Goal: Find contact information: Find contact information

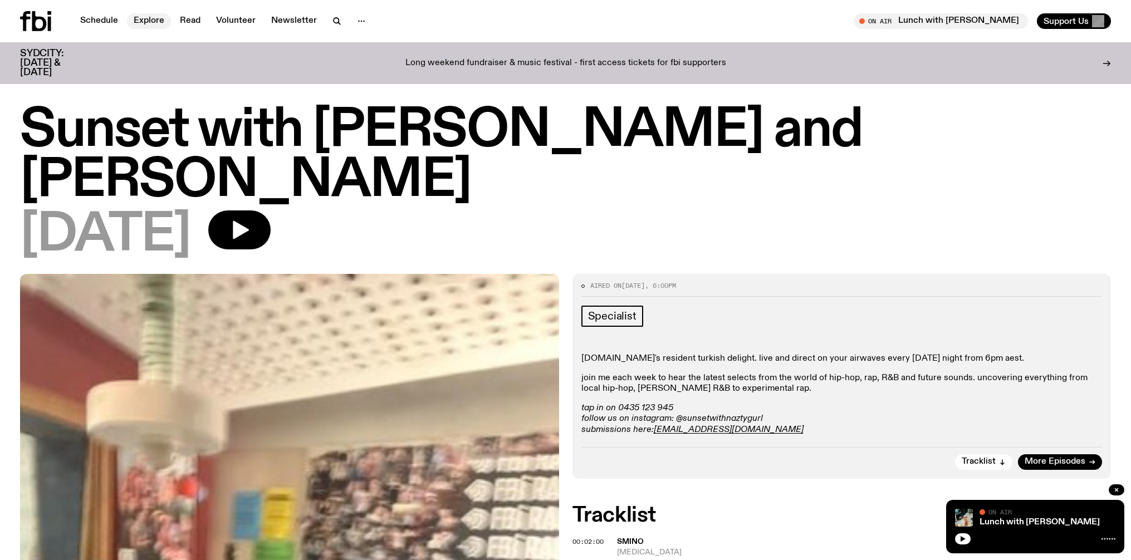
click at [146, 22] on link "Explore" at bounding box center [149, 21] width 44 height 16
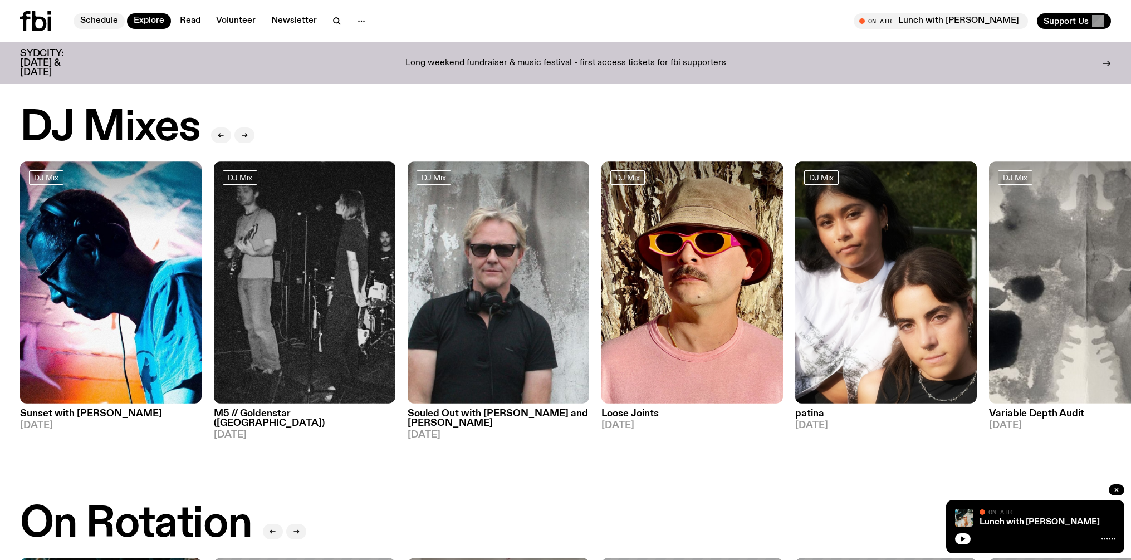
click at [117, 17] on link "Schedule" at bounding box center [99, 21] width 51 height 16
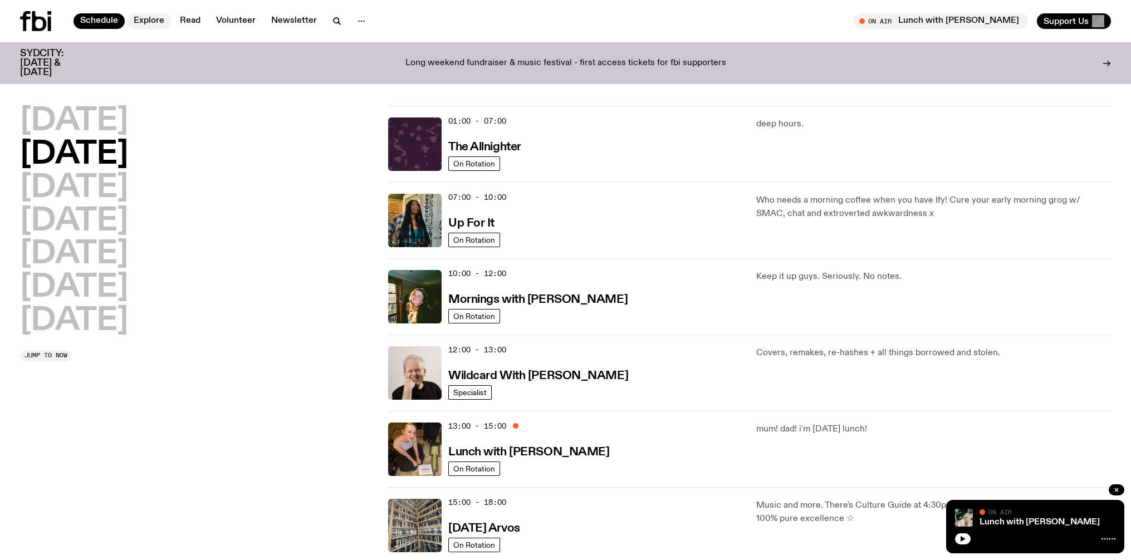
click at [153, 25] on link "Explore" at bounding box center [149, 21] width 44 height 16
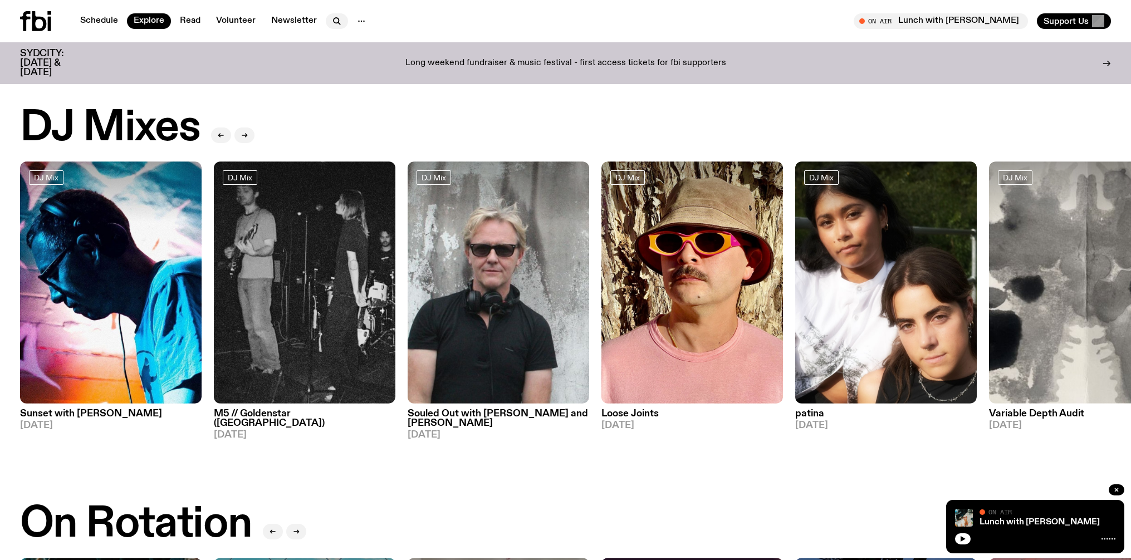
click at [326, 22] on button "button" at bounding box center [337, 21] width 22 height 16
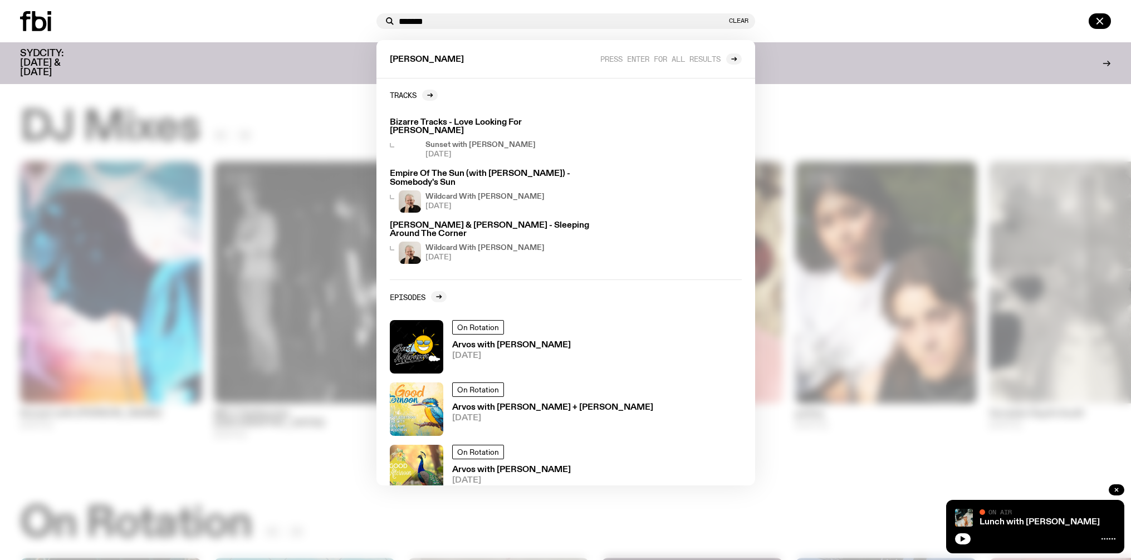
type input "*******"
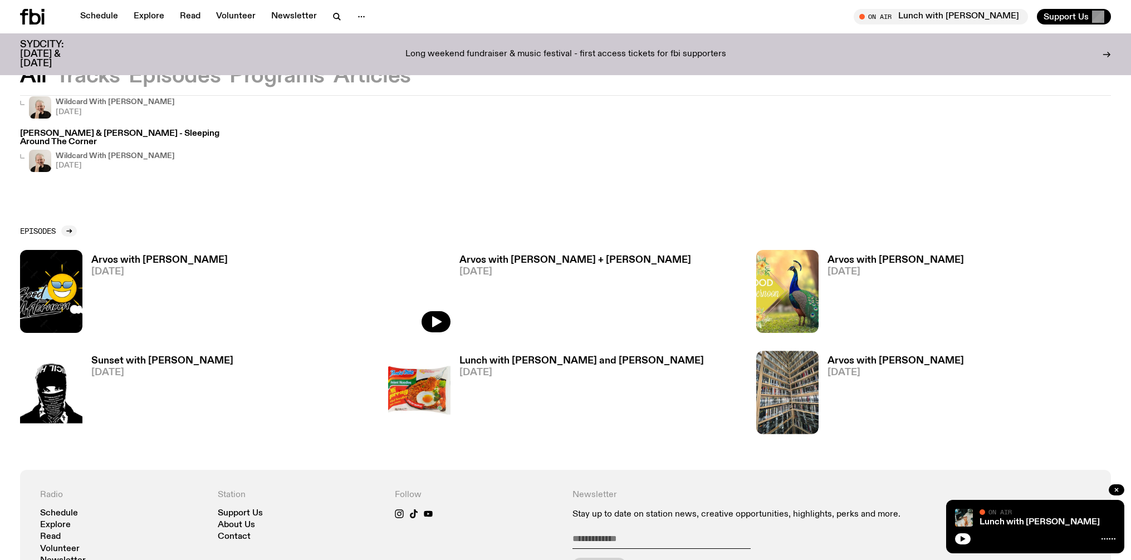
scroll to position [336, 0]
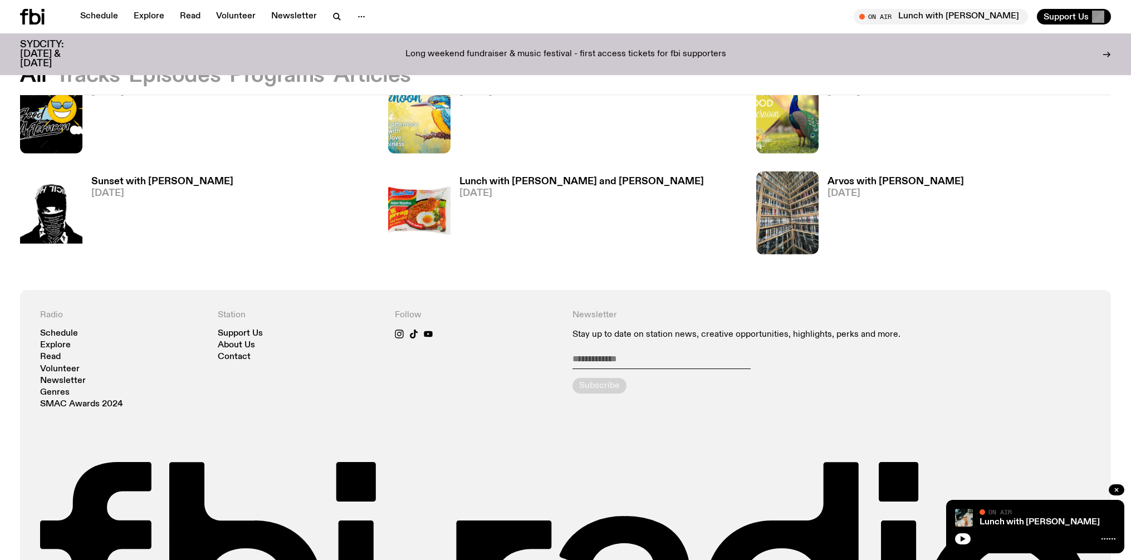
click at [161, 184] on h3 "Sunset with Lindsay" at bounding box center [162, 181] width 142 height 9
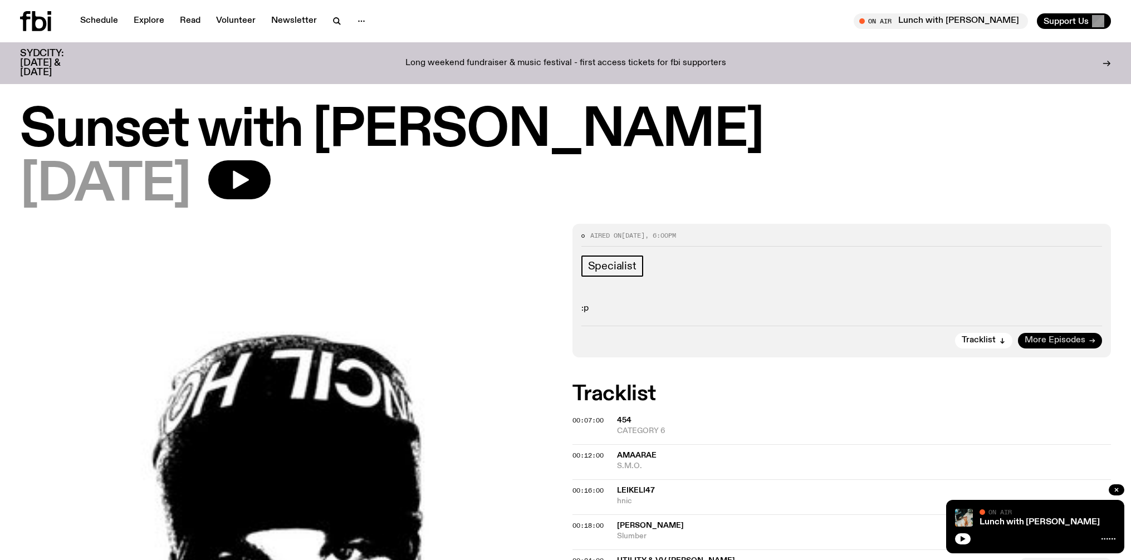
click at [1039, 340] on span "More Episodes" at bounding box center [1055, 340] width 61 height 8
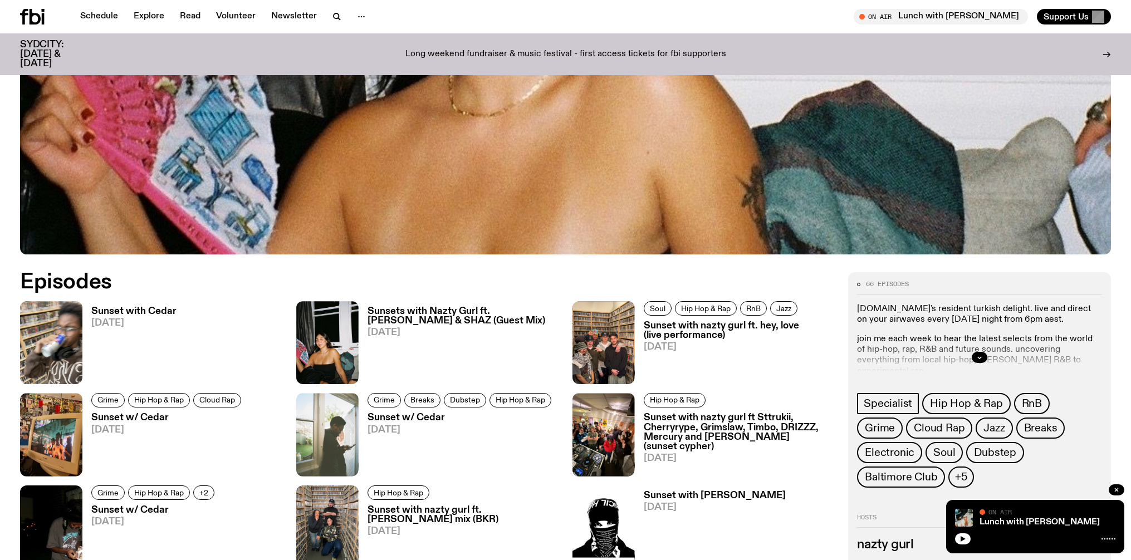
scroll to position [535, 0]
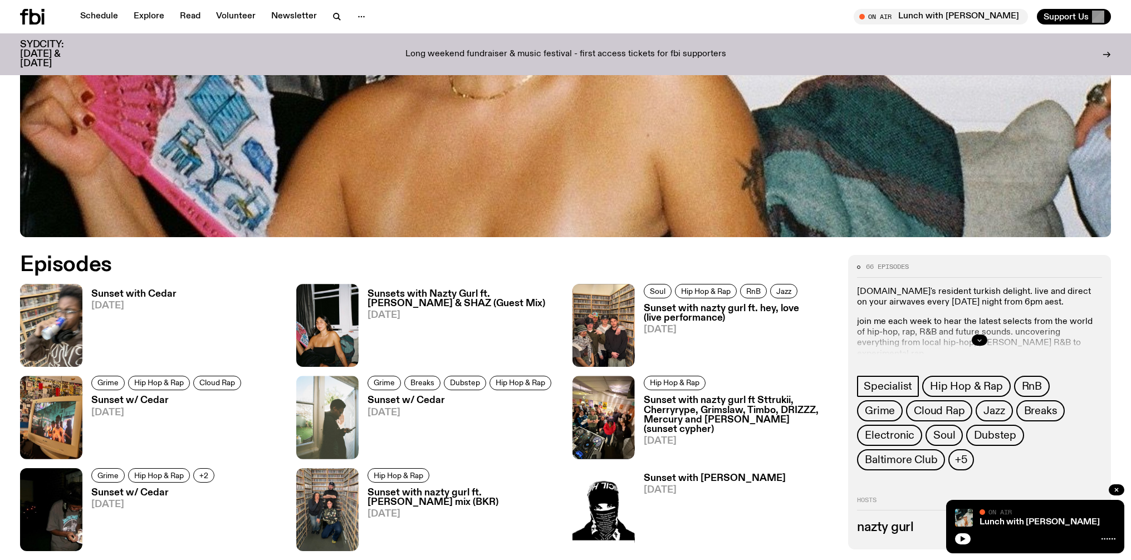
click at [983, 339] on button "button" at bounding box center [980, 340] width 16 height 11
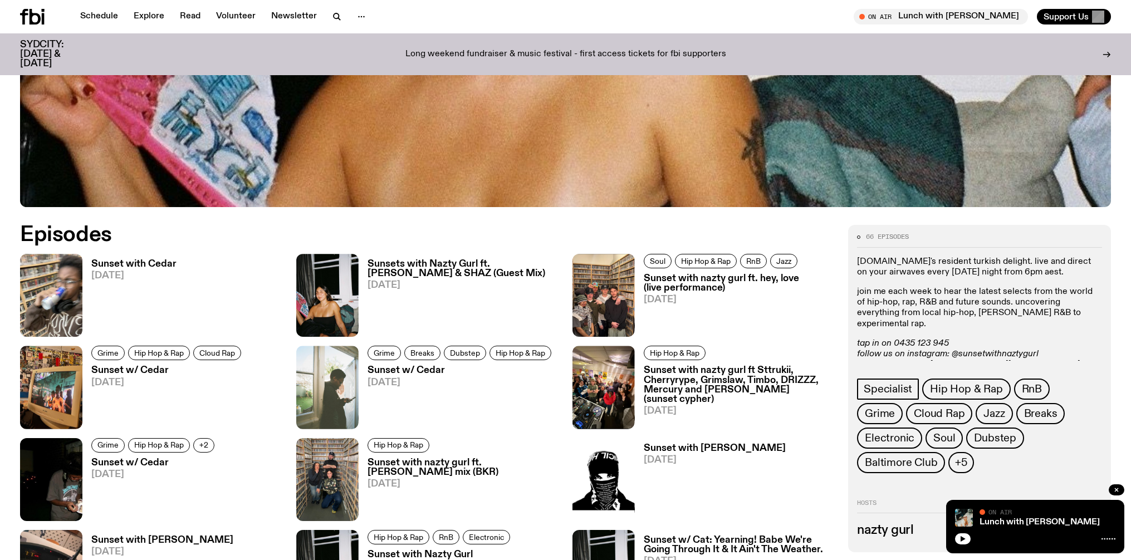
scroll to position [572, 0]
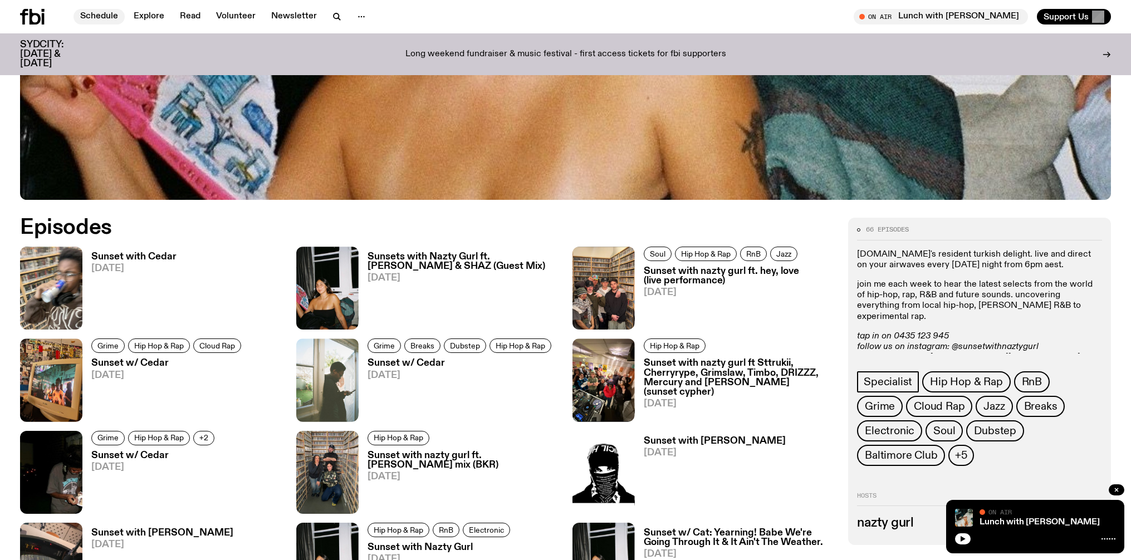
click at [116, 19] on link "Schedule" at bounding box center [99, 17] width 51 height 16
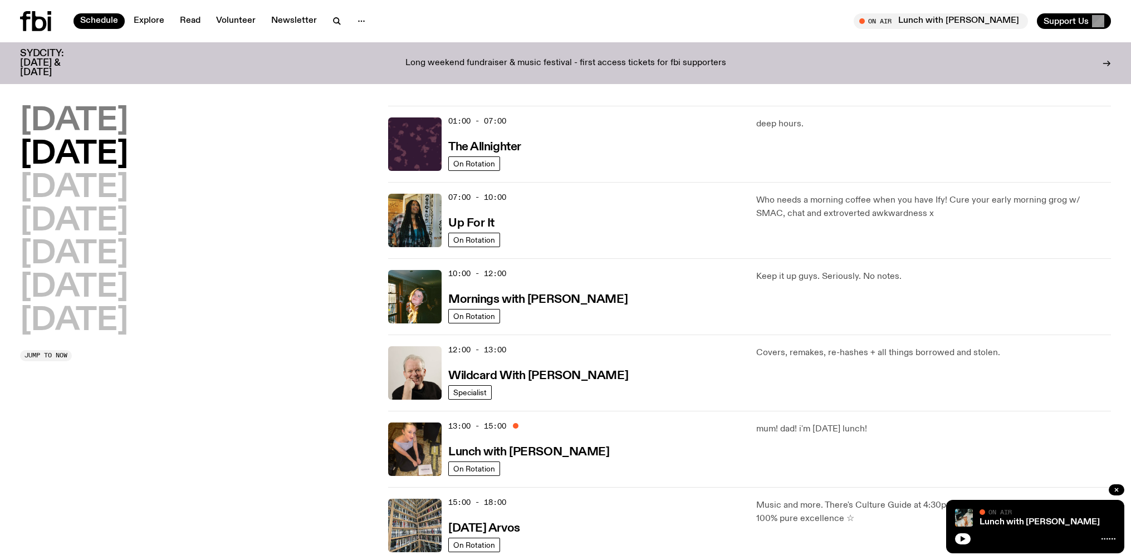
click at [108, 128] on h2 "Monday" at bounding box center [74, 121] width 108 height 31
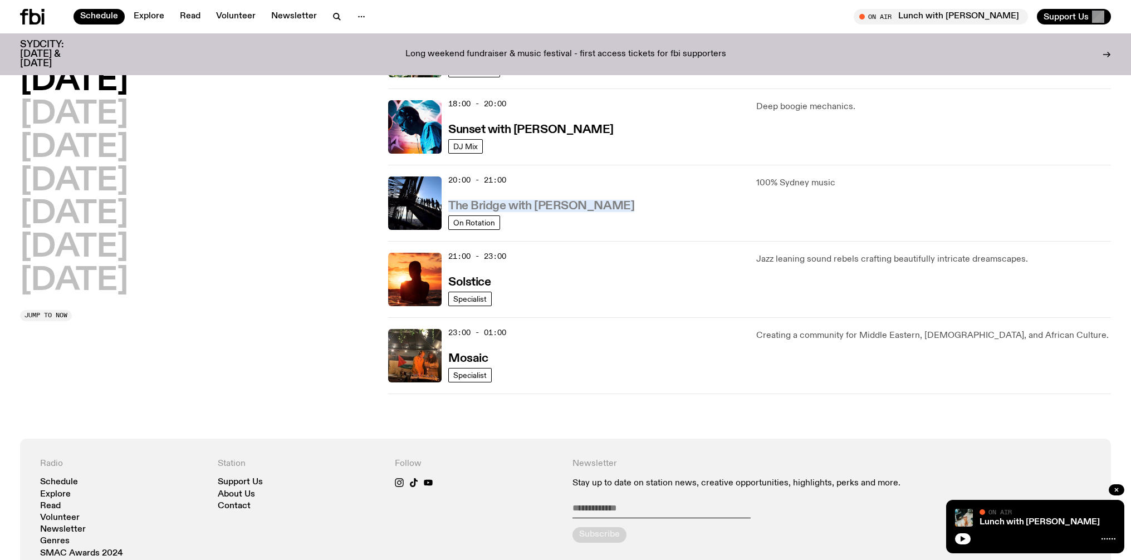
scroll to position [467, 0]
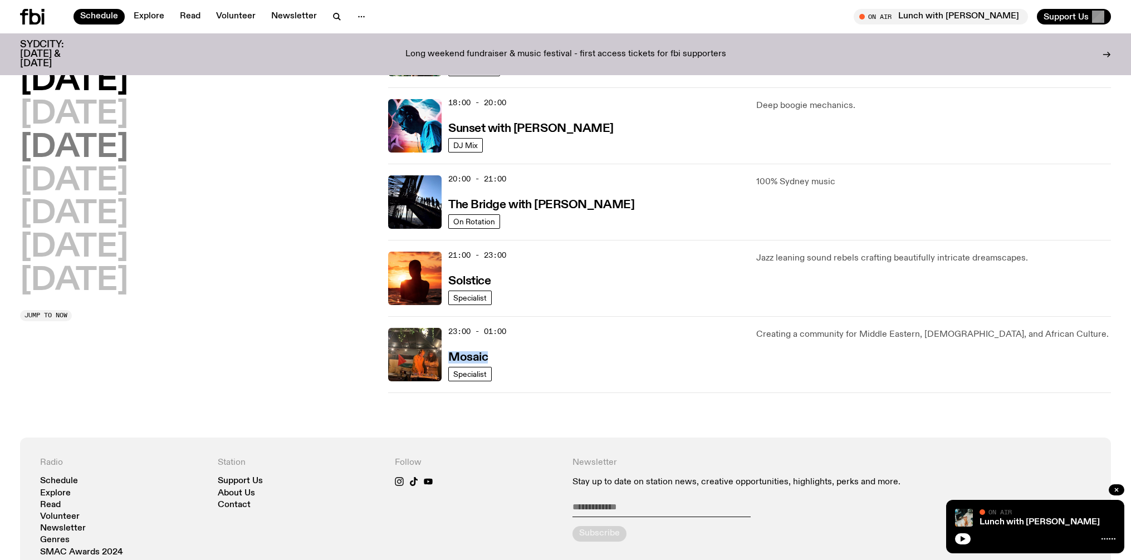
click at [112, 148] on h2 "Wednesday" at bounding box center [74, 148] width 108 height 31
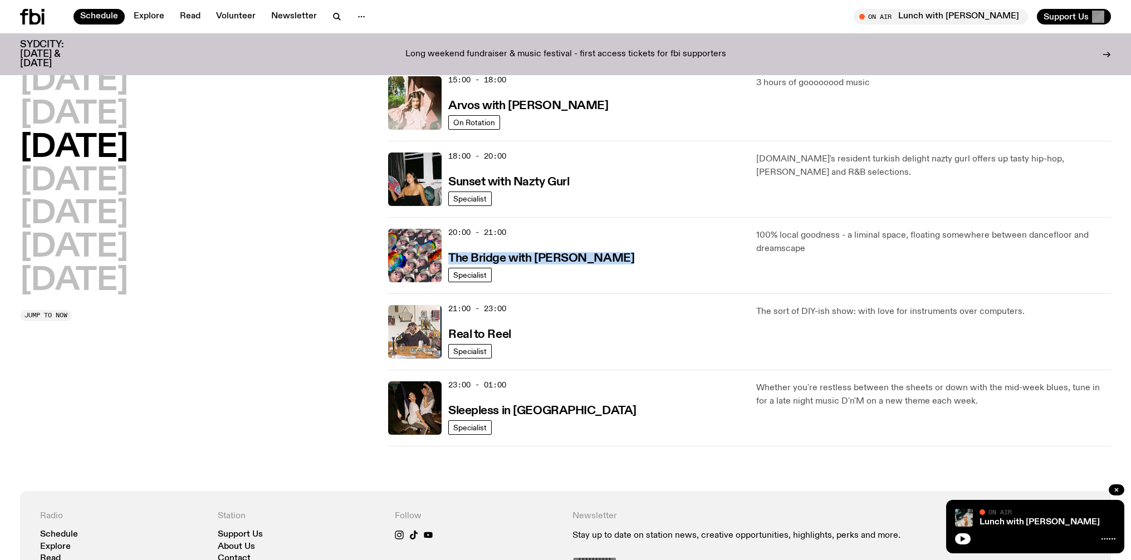
scroll to position [412, 0]
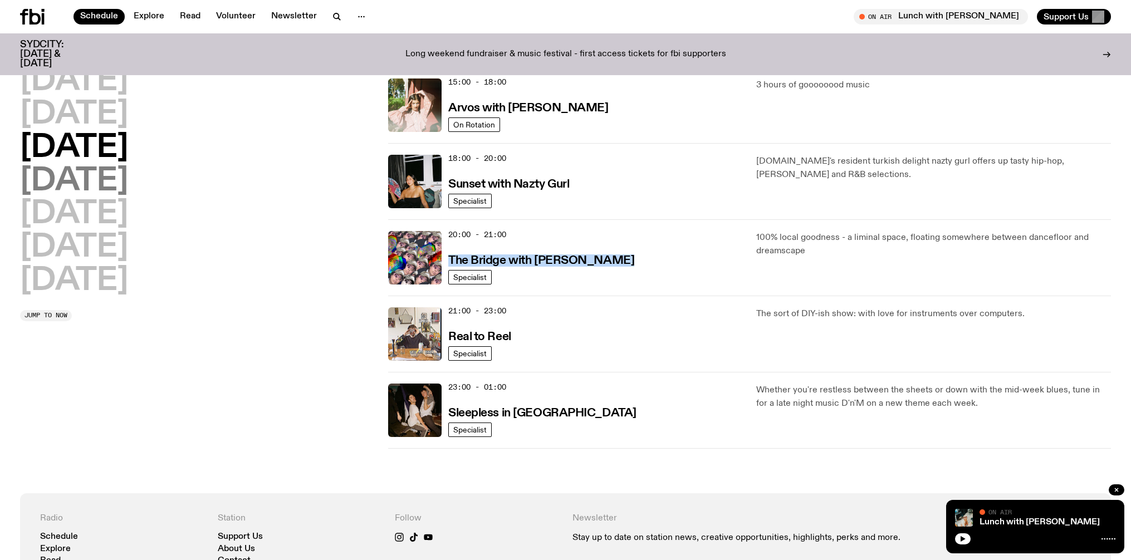
click at [117, 173] on h2 "Thursday" at bounding box center [74, 181] width 108 height 31
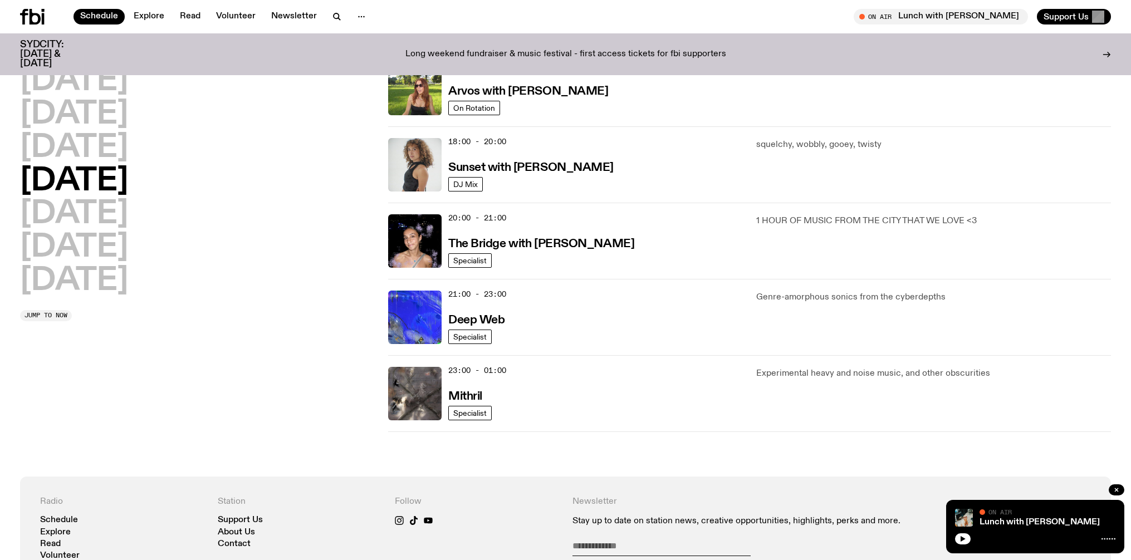
scroll to position [443, 0]
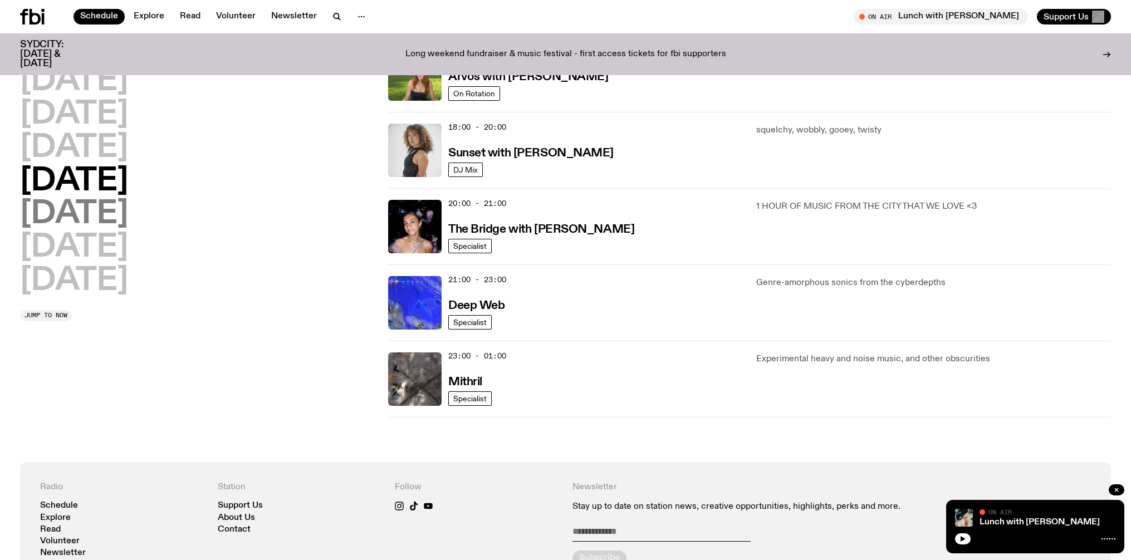
click at [76, 208] on h2 "Friday" at bounding box center [74, 214] width 108 height 31
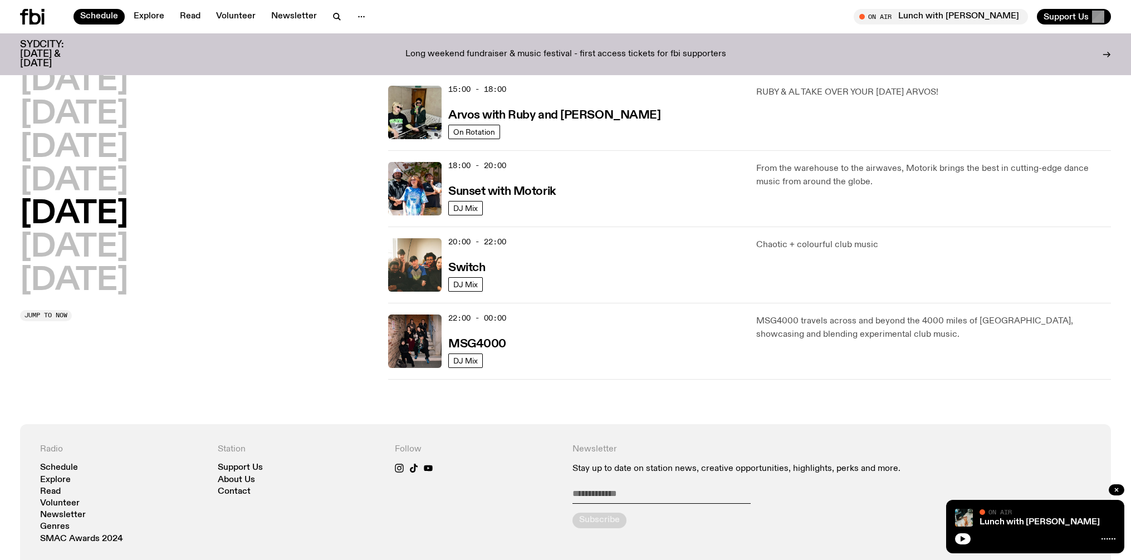
scroll to position [406, 0]
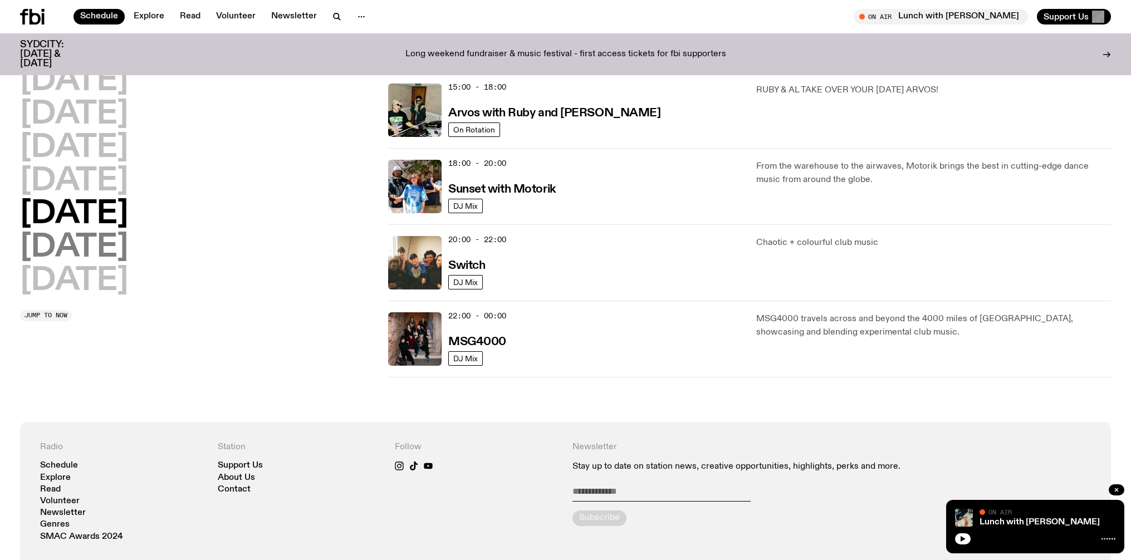
click at [75, 248] on h2 "Saturday" at bounding box center [74, 247] width 108 height 31
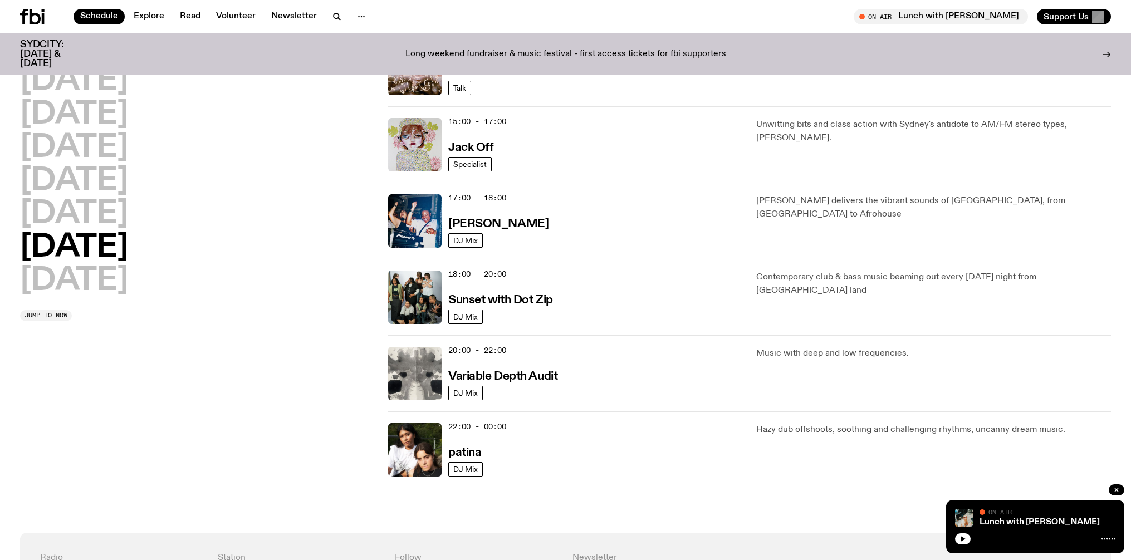
scroll to position [525, 0]
click at [53, 288] on h2 "Sunday" at bounding box center [74, 281] width 108 height 31
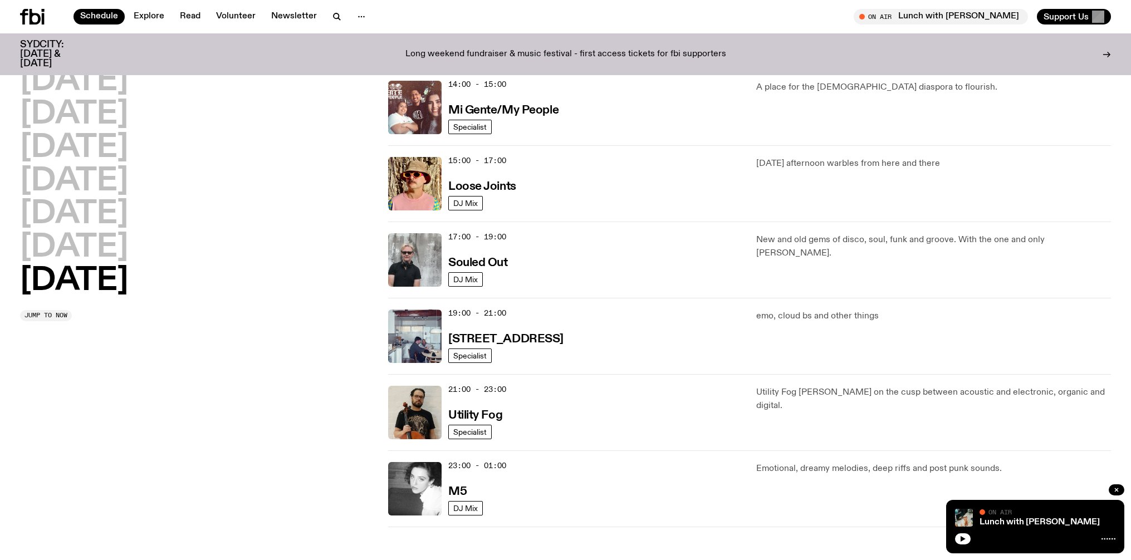
scroll to position [576, 0]
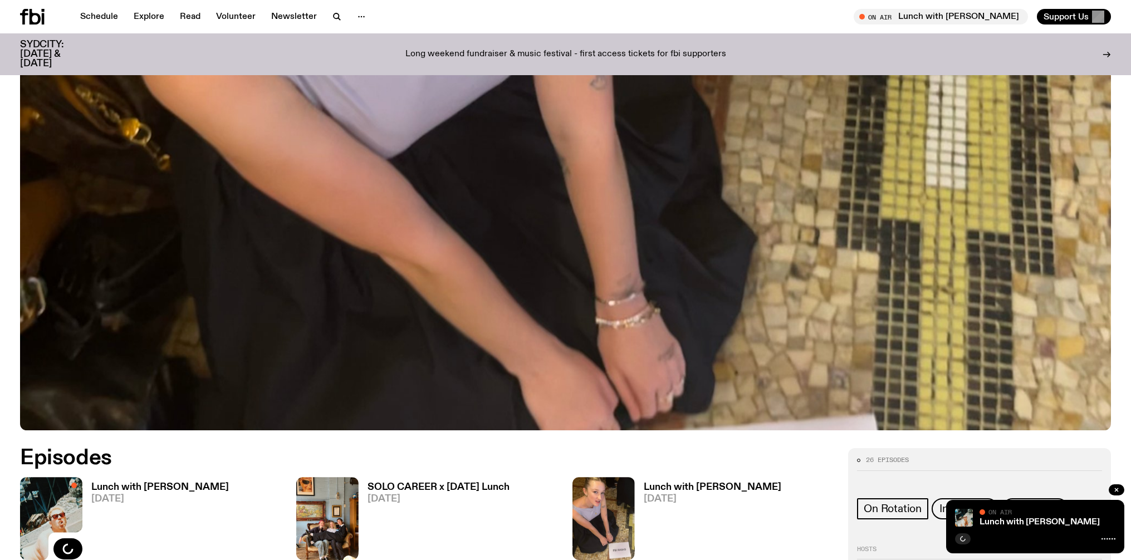
scroll to position [296, 0]
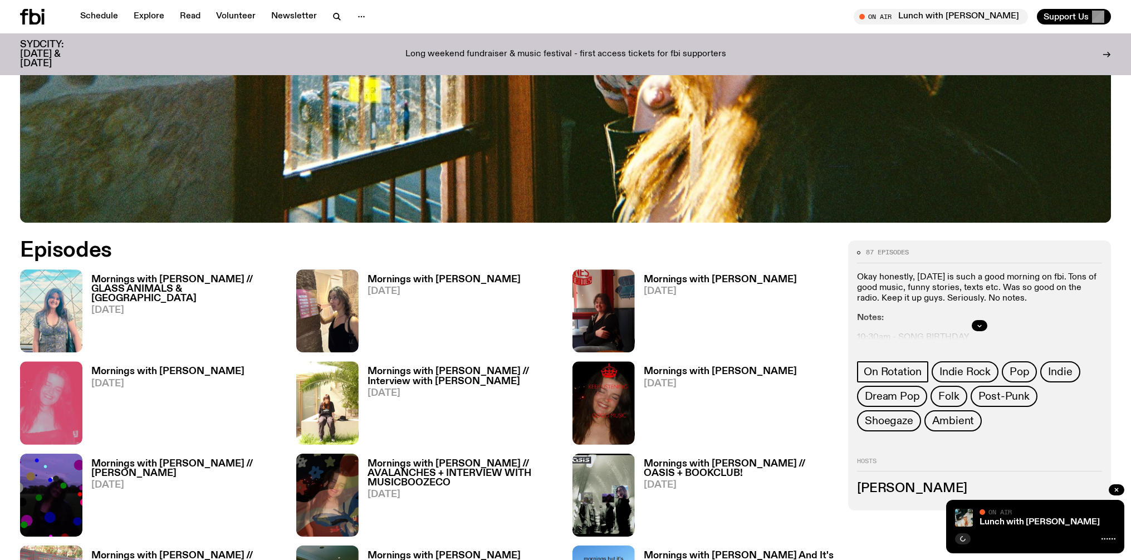
scroll to position [576, 0]
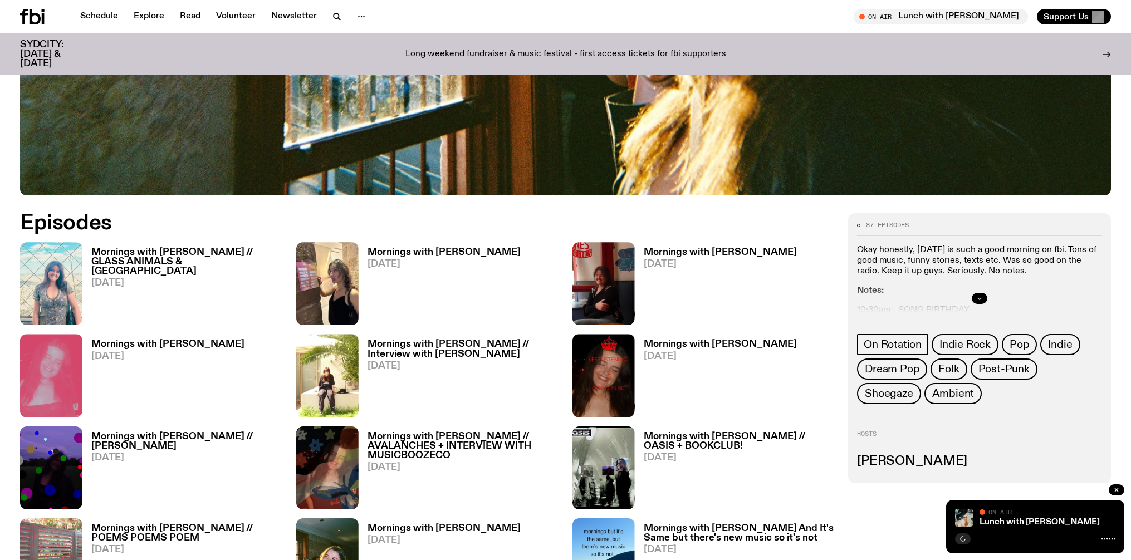
click at [982, 299] on icon "button" at bounding box center [979, 298] width 7 height 7
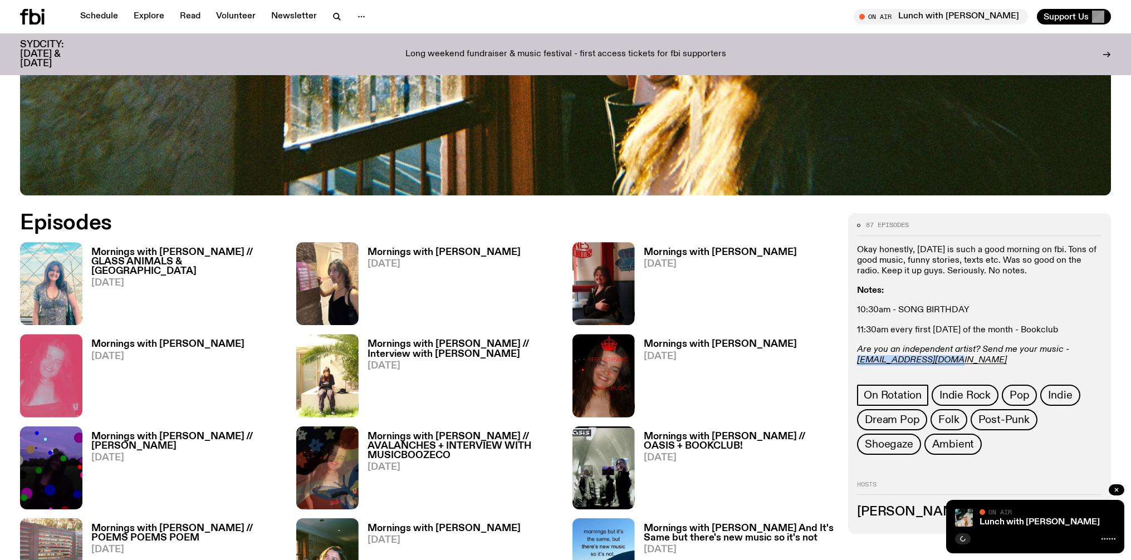
drag, startPoint x: 951, startPoint y: 365, endPoint x: 856, endPoint y: 360, distance: 94.2
click at [856, 360] on div "87 episodes Okay honestly, Tuesday is such a good morning on fbi. Tons of good …" at bounding box center [979, 373] width 263 height 320
copy em "freya.s@fbiradio.com"
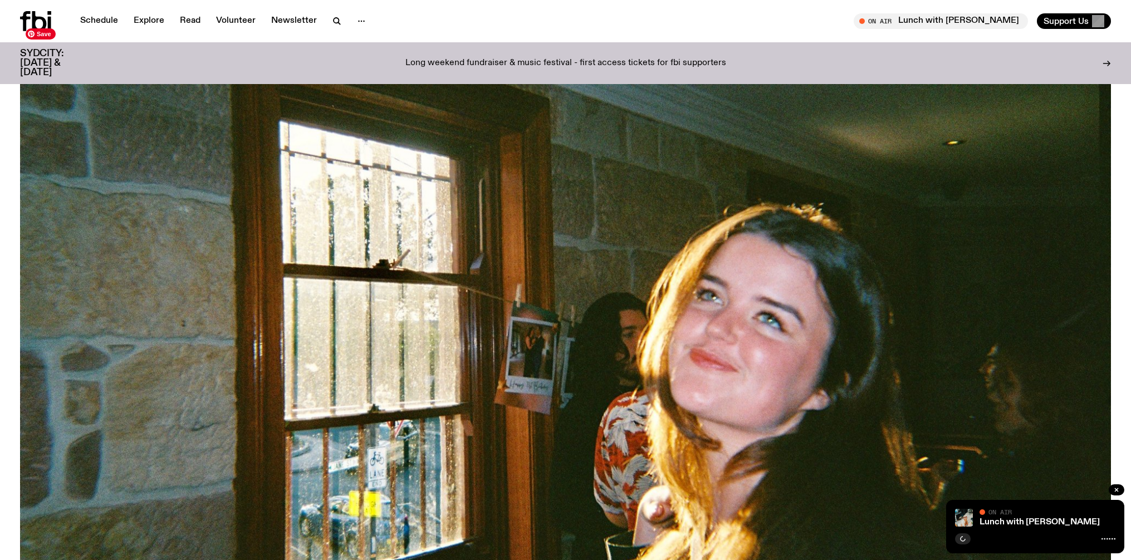
scroll to position [0, 0]
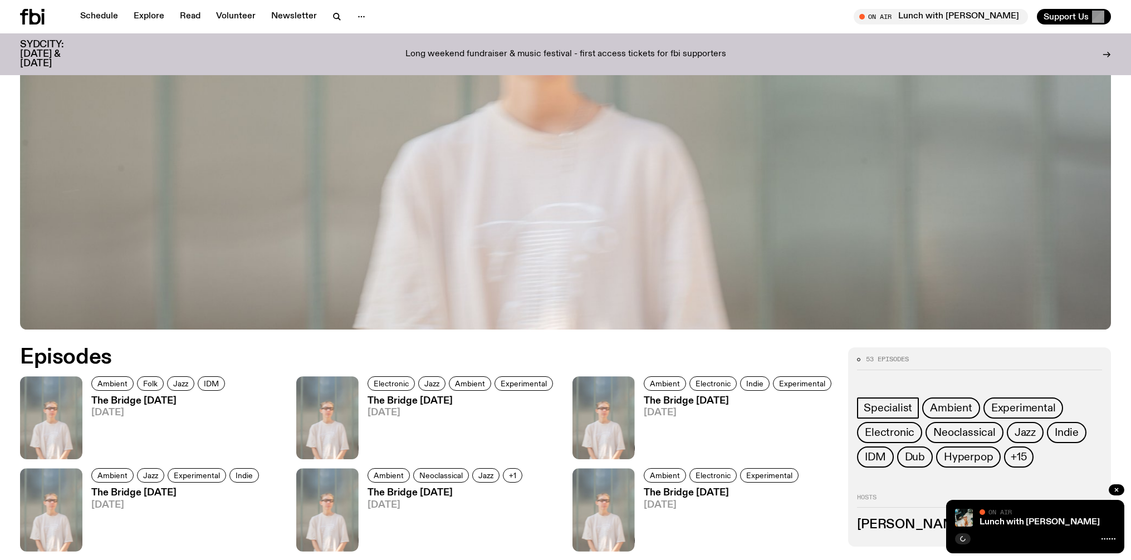
scroll to position [605, 0]
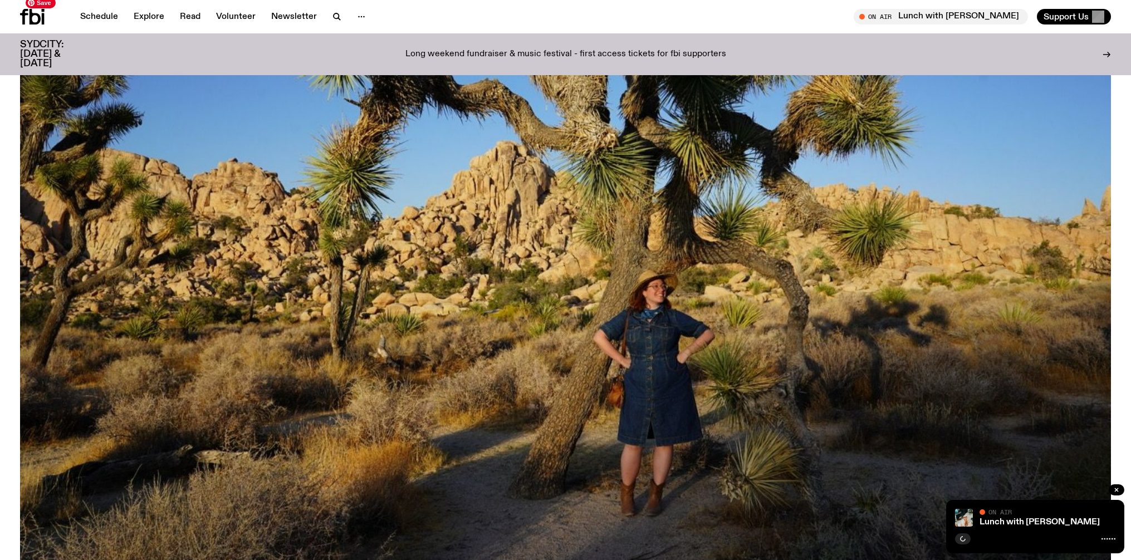
scroll to position [53, 0]
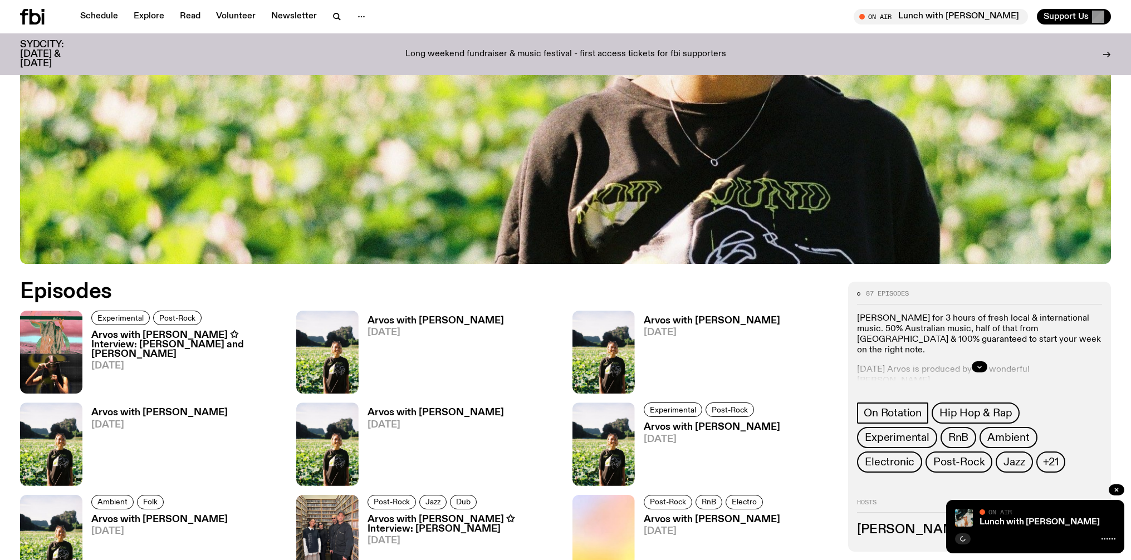
scroll to position [678, 0]
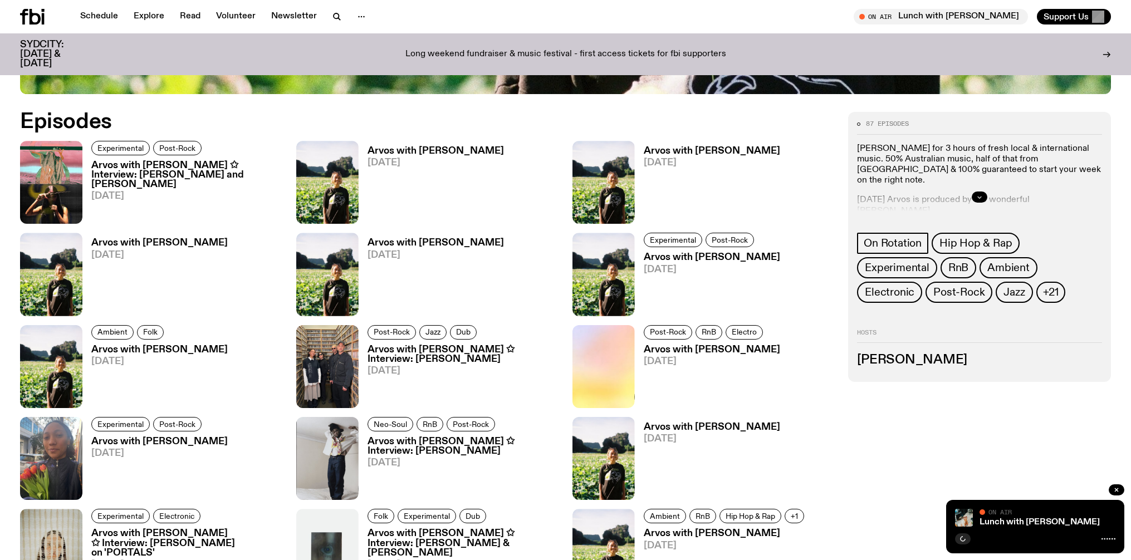
click at [981, 194] on icon "button" at bounding box center [979, 197] width 7 height 7
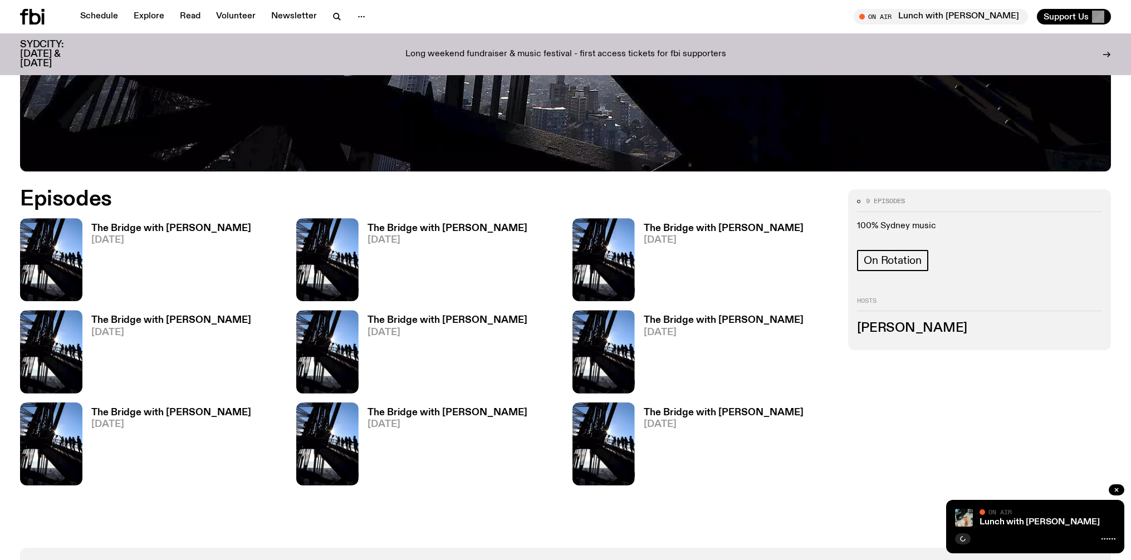
scroll to position [601, 0]
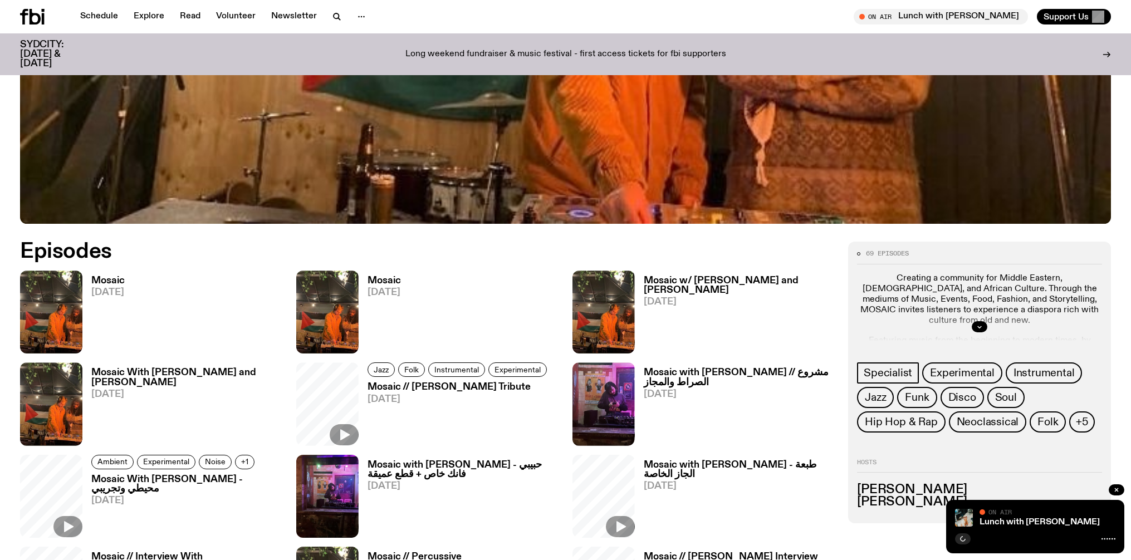
scroll to position [563, 0]
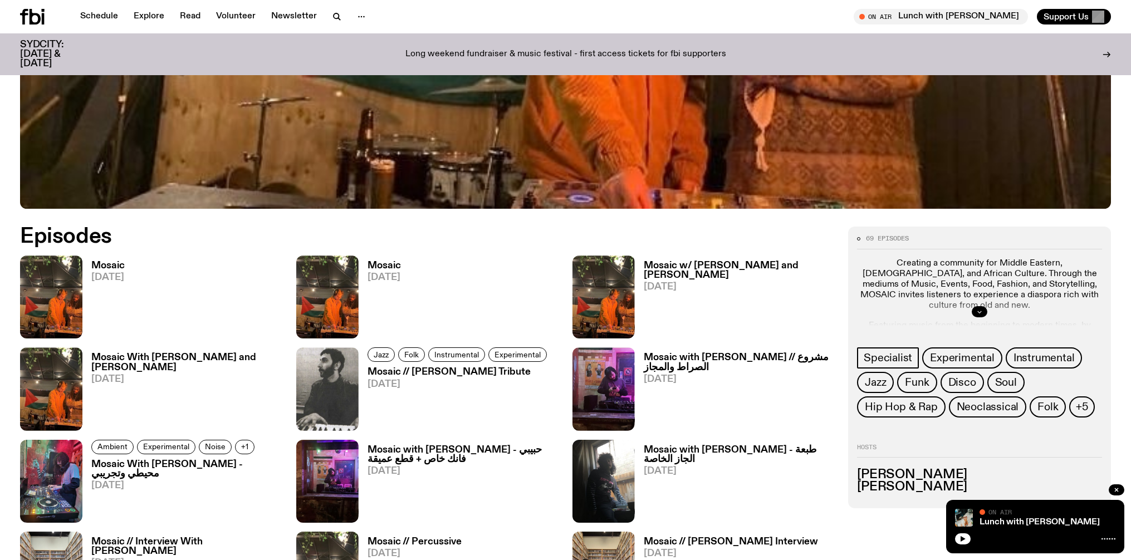
click at [981, 308] on icon "button" at bounding box center [979, 311] width 7 height 7
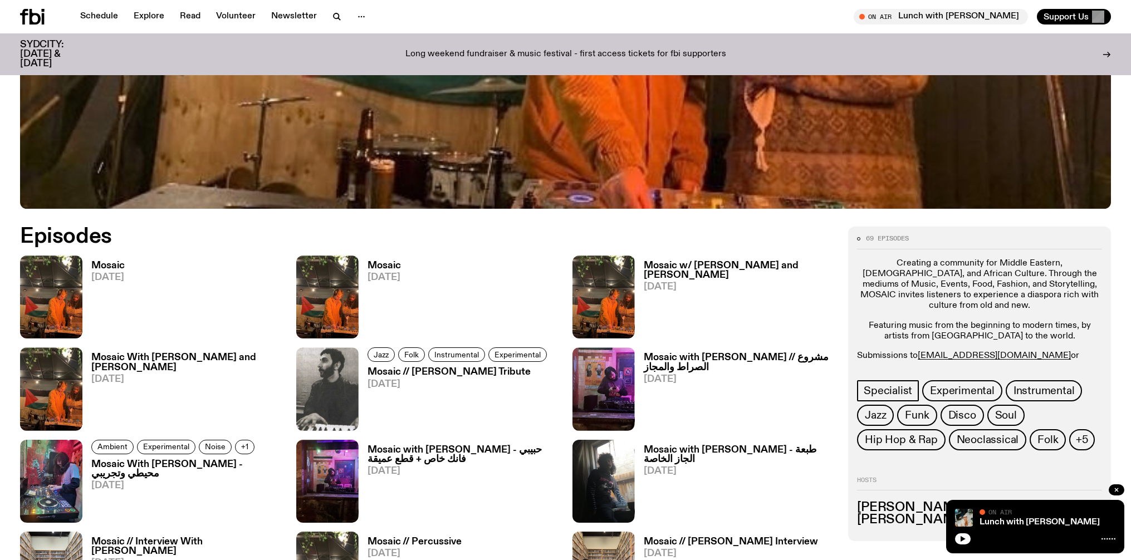
scroll to position [562, 0]
drag, startPoint x: 1036, startPoint y: 348, endPoint x: 918, endPoint y: 350, distance: 117.5
click at [920, 351] on p "Submissions to jonathanchalouhi@gmail.com or @jonathan_chalouhi" at bounding box center [979, 361] width 245 height 21
copy p "jonathanchalouhi@gmail.com"
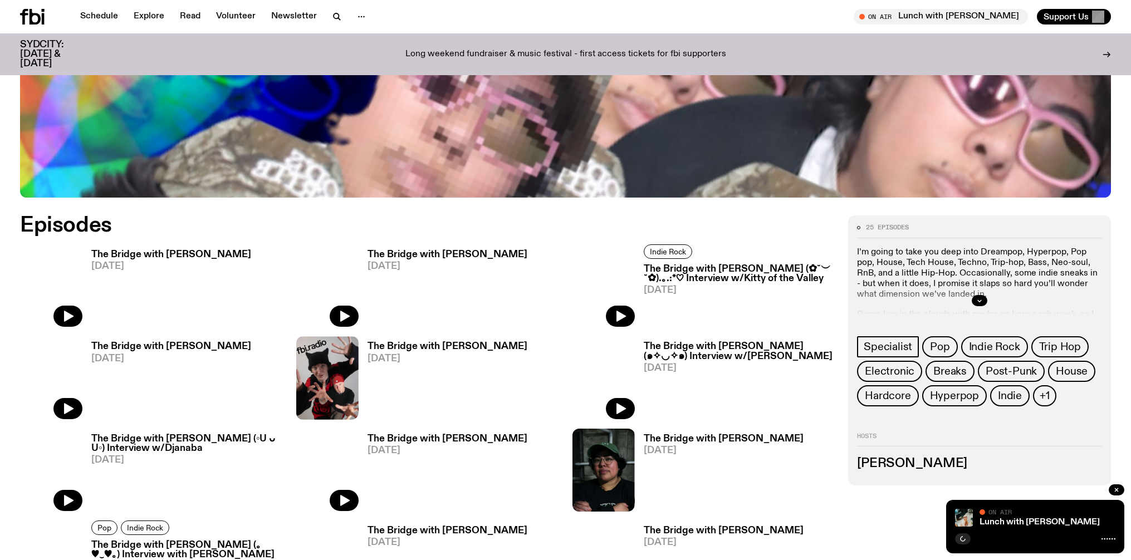
scroll to position [592, 0]
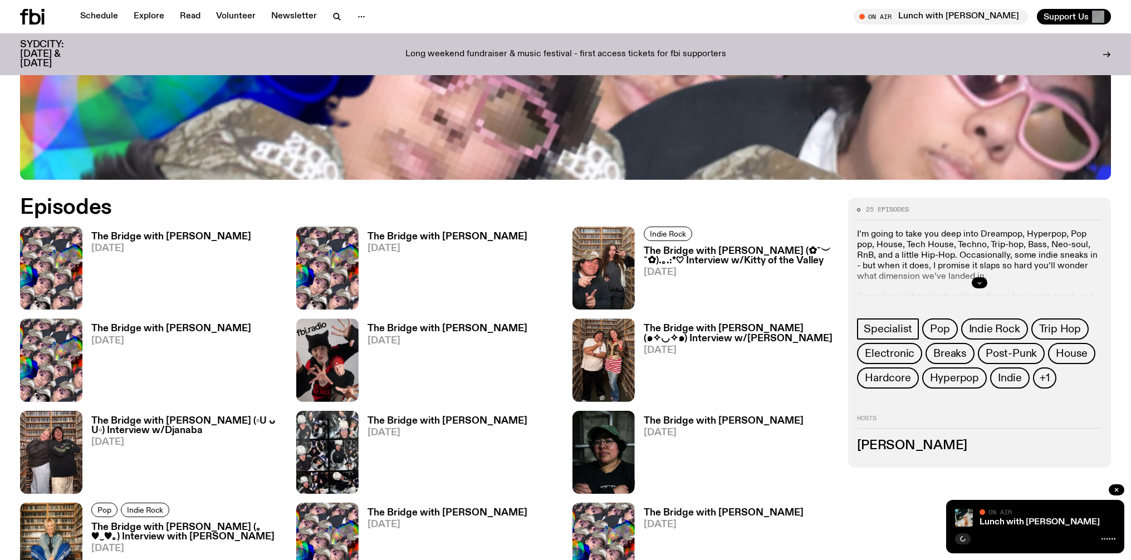
click at [983, 277] on button "button" at bounding box center [980, 282] width 16 height 11
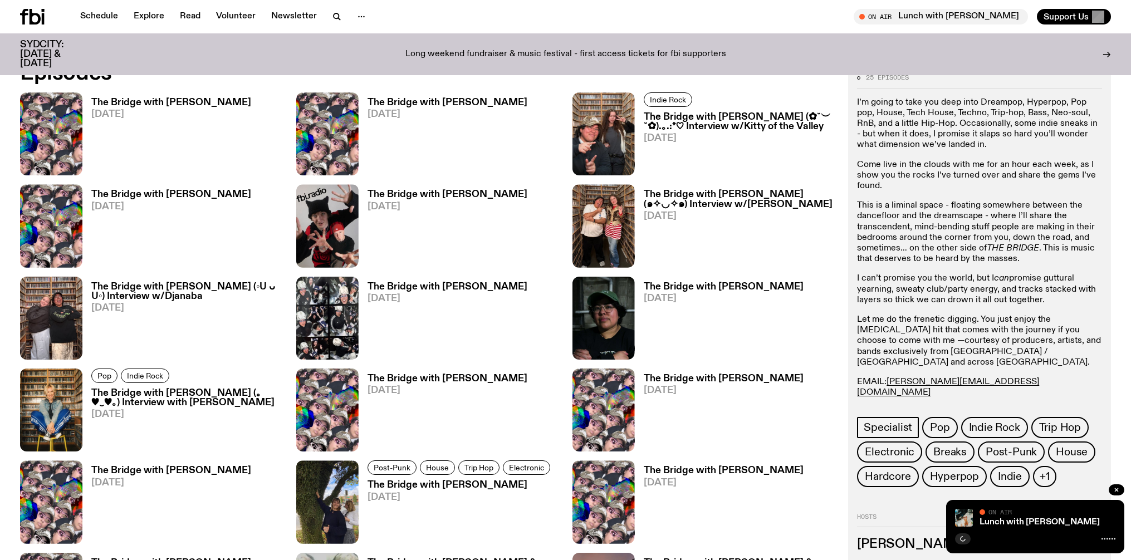
scroll to position [733, 0]
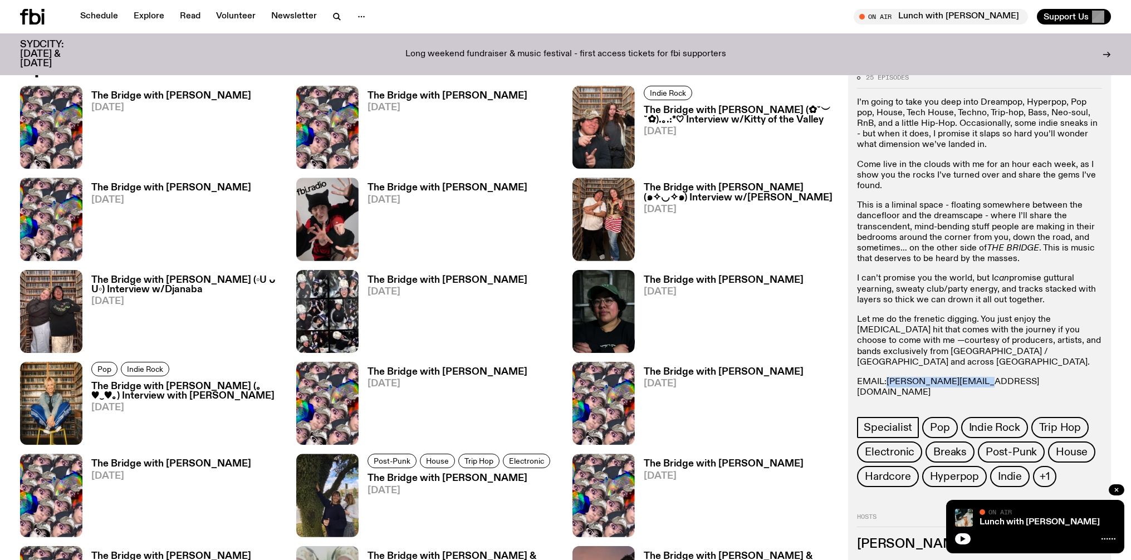
drag, startPoint x: 976, startPoint y: 371, endPoint x: 889, endPoint y: 373, distance: 86.3
click at [889, 377] on p "EMAIL: [PERSON_NAME][EMAIL_ADDRESS][DOMAIN_NAME] INSTA: Mama de Leche Text in: …" at bounding box center [979, 398] width 245 height 43
copy link "[PERSON_NAME][EMAIL_ADDRESS][DOMAIN_NAME]"
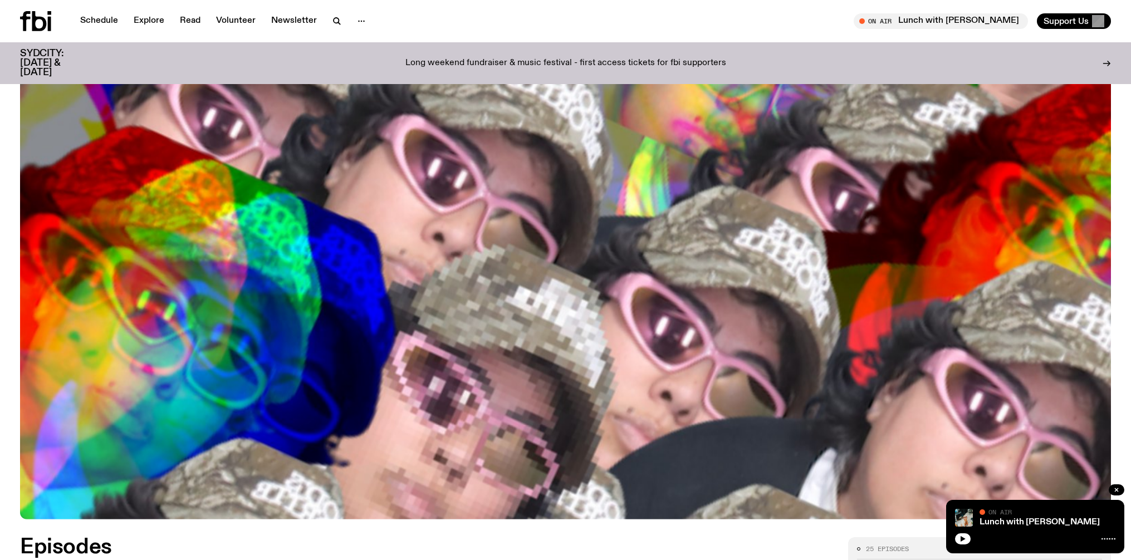
scroll to position [0, 0]
